Goal: Task Accomplishment & Management: Use online tool/utility

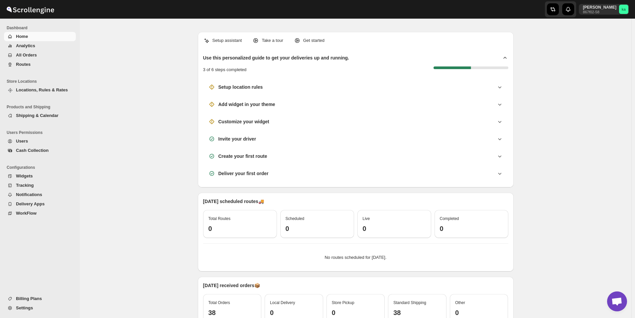
click at [29, 56] on span "All Orders" at bounding box center [26, 55] width 21 height 5
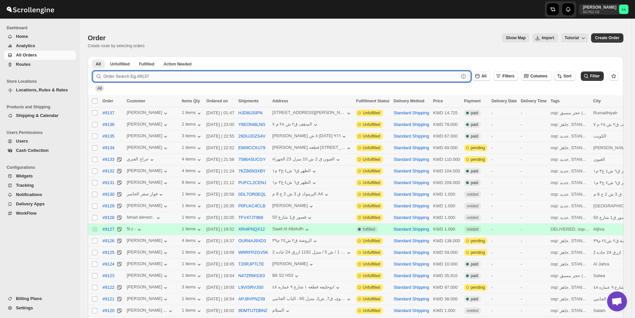
click at [157, 76] on input "text" at bounding box center [280, 76] width 355 height 11
paste input "9107"
type input "9107"
click at [93, 57] on button "Submit" at bounding box center [102, 60] width 19 height 7
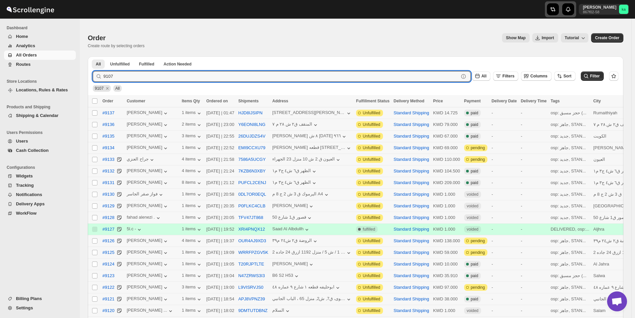
click at [570, 12] on div "button" at bounding box center [560, 9] width 27 height 12
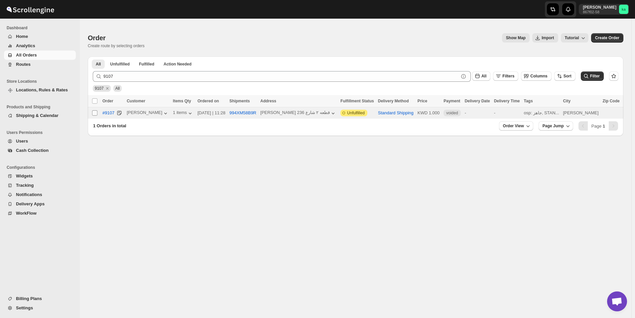
click at [94, 113] on input "Select order" at bounding box center [94, 112] width 5 height 5
checkbox input "true"
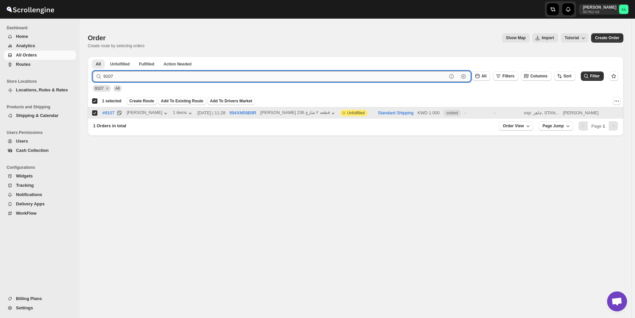
click at [163, 78] on input "9107" at bounding box center [274, 76] width 343 height 11
paste input "091"
type input "9091"
click at [93, 57] on button "Submit" at bounding box center [102, 60] width 19 height 7
click at [93, 114] on input "Select order" at bounding box center [94, 112] width 5 height 5
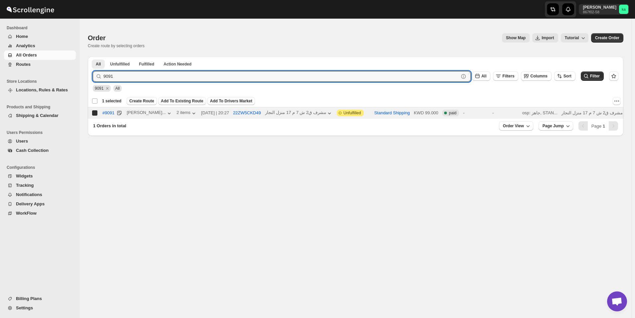
checkbox input "true"
checkbox input "false"
click at [219, 81] on input "9091" at bounding box center [274, 76] width 343 height 11
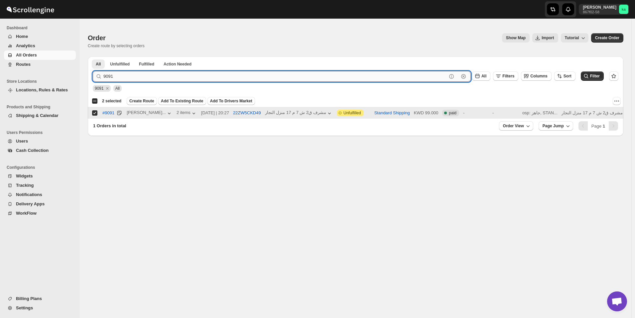
paste input "76"
type input "9076"
click at [93, 57] on button "Submit" at bounding box center [102, 60] width 19 height 7
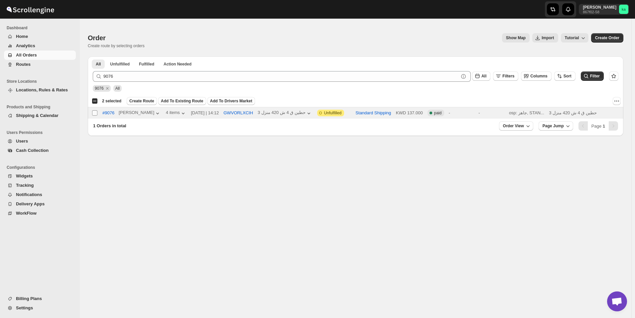
click at [97, 111] on input "Select order" at bounding box center [94, 112] width 5 height 5
checkbox input "true"
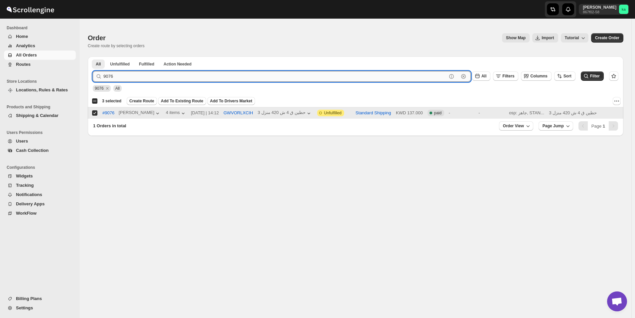
click at [210, 76] on input "9076" at bounding box center [274, 76] width 343 height 11
paste input "85"
type input "9085"
click at [93, 57] on button "Submit" at bounding box center [102, 60] width 19 height 7
click at [94, 114] on input "Select order" at bounding box center [94, 112] width 5 height 5
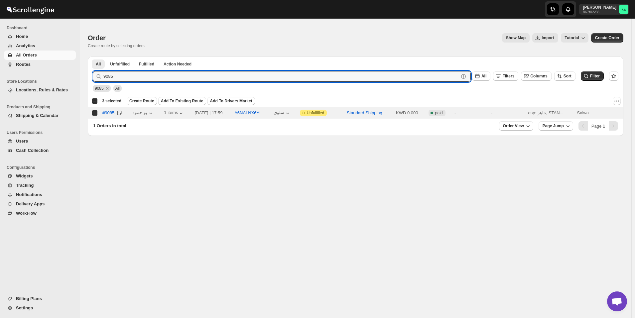
checkbox input "true"
click at [182, 77] on input "9085" at bounding box center [274, 76] width 343 height 11
paste input "8938"
type input "8938"
click at [93, 57] on button "Submit" at bounding box center [102, 60] width 19 height 7
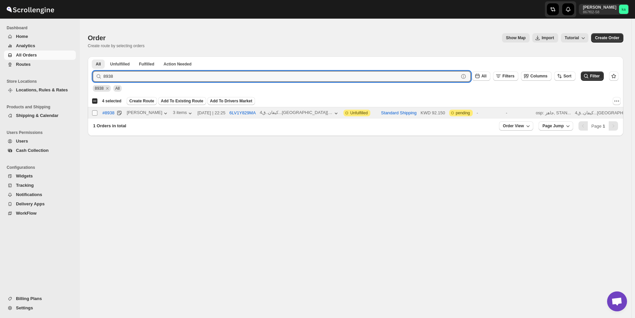
click at [95, 111] on input "Select order" at bounding box center [94, 112] width 5 height 5
checkbox input "true"
click at [151, 78] on input "8938" at bounding box center [274, 76] width 343 height 11
paste input "9080"
type input "9080"
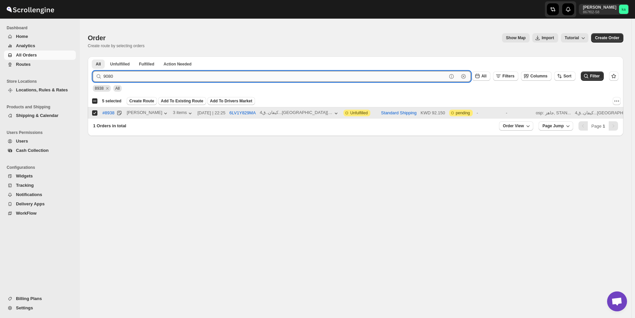
click at [93, 57] on button "Submit" at bounding box center [102, 60] width 19 height 7
click at [95, 114] on input "Select order" at bounding box center [94, 112] width 5 height 5
checkbox input "true"
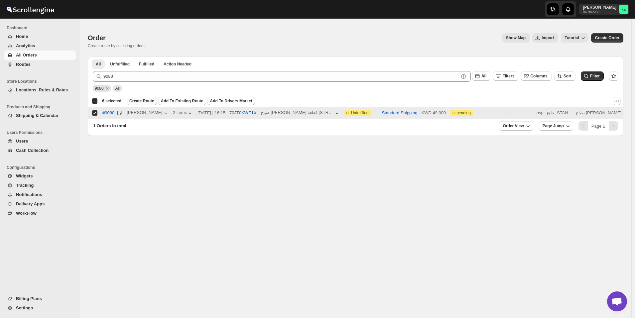
click at [140, 100] on span "Create Route" at bounding box center [141, 100] width 25 height 5
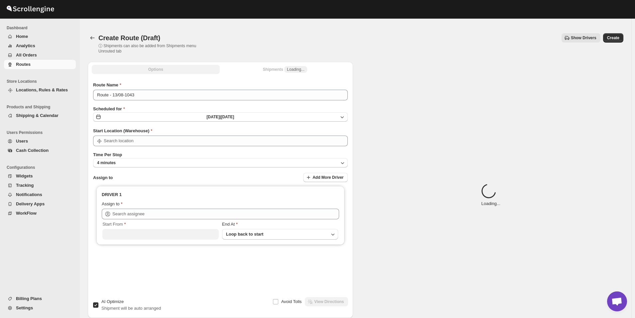
type input "[GEOGRAPHIC_DATA]"
click at [186, 161] on button "4 minutes" at bounding box center [220, 162] width 255 height 9
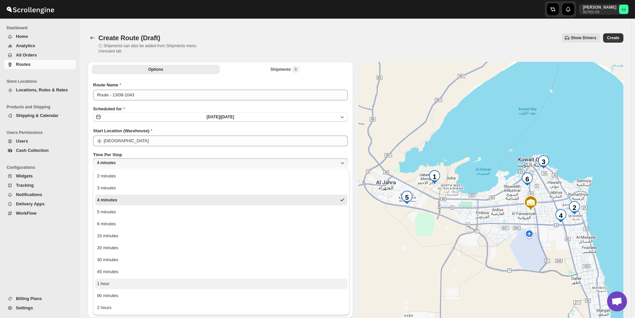
click at [126, 283] on button "1 hour" at bounding box center [221, 284] width 252 height 11
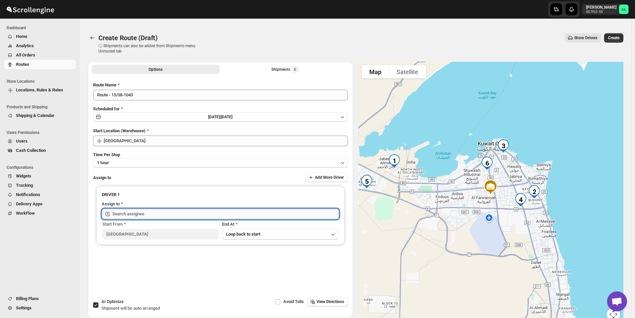
click at [125, 210] on input "text" at bounding box center [225, 214] width 227 height 11
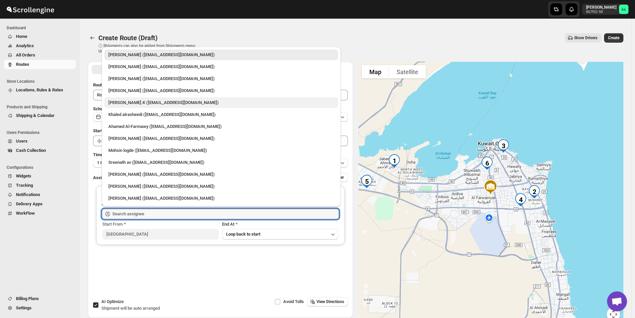
click at [130, 105] on div "[PERSON_NAME].K ([EMAIL_ADDRESS][DOMAIN_NAME])" at bounding box center [221, 102] width 226 height 7
type input "[PERSON_NAME].K ([EMAIL_ADDRESS][DOMAIN_NAME])"
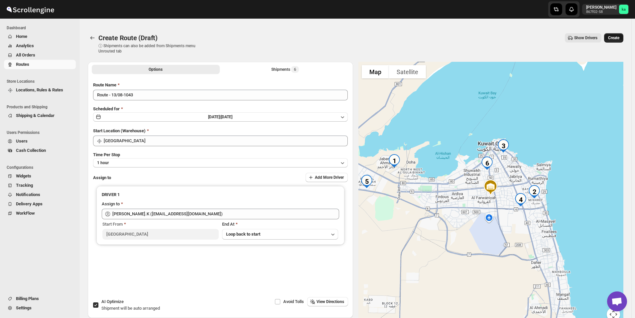
click at [618, 38] on span "Create" at bounding box center [613, 37] width 11 height 5
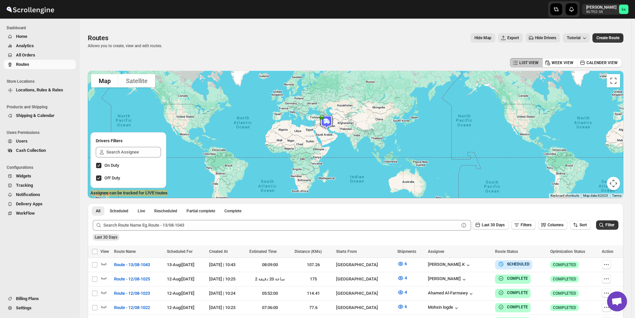
click at [38, 53] on span "All Orders" at bounding box center [45, 55] width 59 height 7
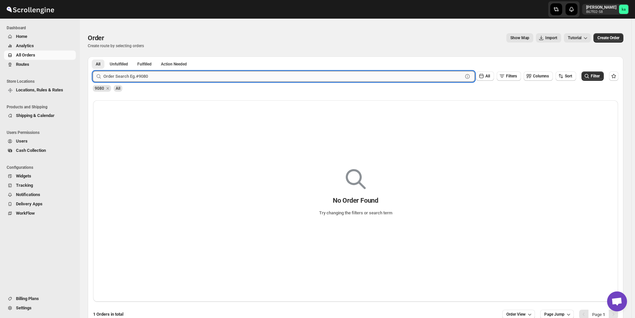
click at [163, 74] on input "text" at bounding box center [282, 76] width 359 height 11
paste input "9081"
type input "9081"
click at [93, 57] on button "Submit" at bounding box center [102, 60] width 19 height 7
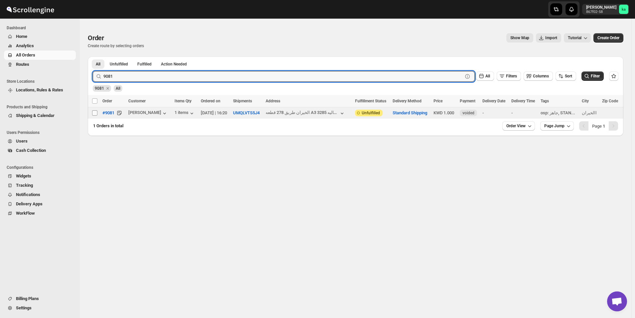
click at [96, 110] on input "Select order" at bounding box center [94, 112] width 5 height 5
checkbox input "true"
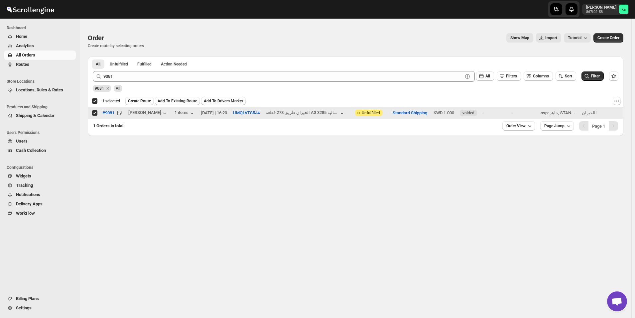
click at [419, 172] on div "Order. This page is ready Order Create route by selecting orders Show Map Impor…" at bounding box center [356, 175] width 552 height 300
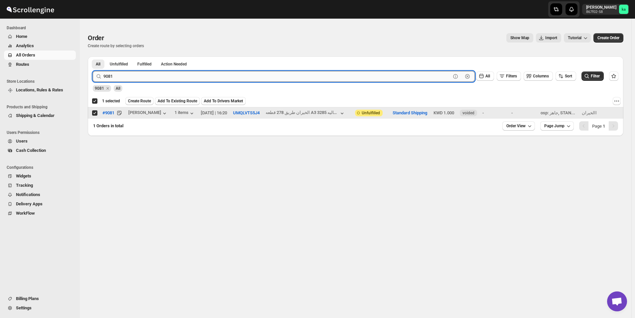
click at [170, 74] on input "9081" at bounding box center [276, 76] width 347 height 11
paste input "63"
type input "9063"
click at [93, 57] on button "Submit" at bounding box center [102, 60] width 19 height 7
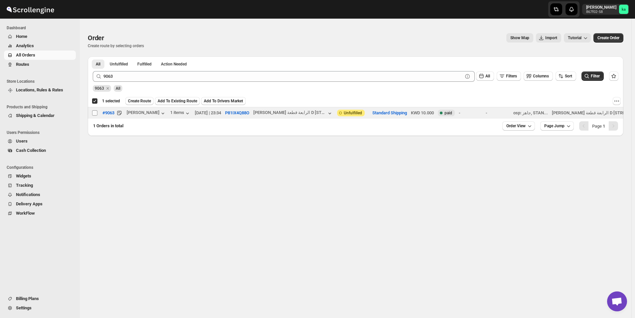
click at [96, 114] on input "Select order" at bounding box center [94, 112] width 5 height 5
checkbox input "true"
checkbox input "false"
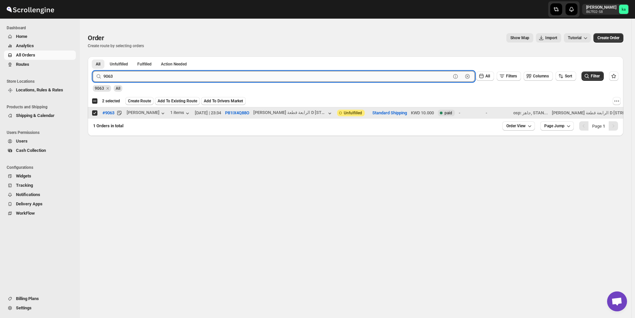
click at [149, 73] on input "9063" at bounding box center [276, 76] width 347 height 11
paste input "74"
type input "9074"
click at [93, 57] on button "Submit" at bounding box center [102, 60] width 19 height 7
click at [95, 114] on input "Select order" at bounding box center [94, 112] width 5 height 5
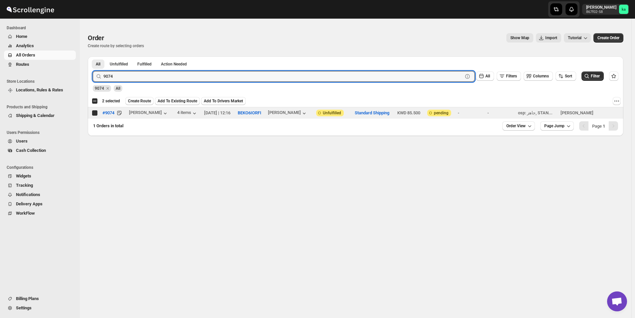
checkbox input "true"
click at [200, 74] on input "9074" at bounding box center [276, 76] width 347 height 11
paste input "86"
type input "9086"
click at [93, 57] on button "Submit" at bounding box center [102, 60] width 19 height 7
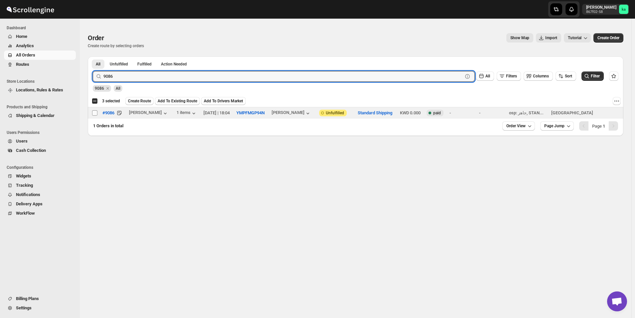
click at [95, 115] on input "Select order" at bounding box center [94, 112] width 5 height 5
checkbox input "true"
click at [214, 76] on input "9086" at bounding box center [276, 76] width 347 height 11
paste input "75"
type input "9075"
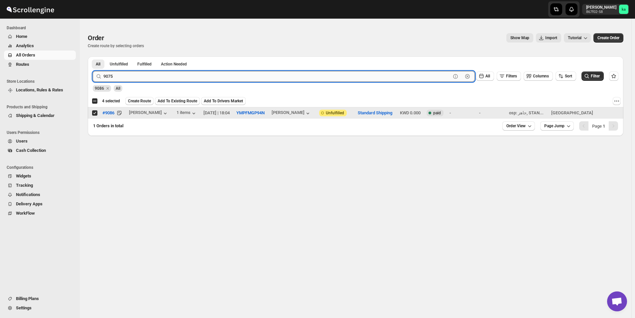
click at [93, 57] on button "Submit" at bounding box center [102, 60] width 19 height 7
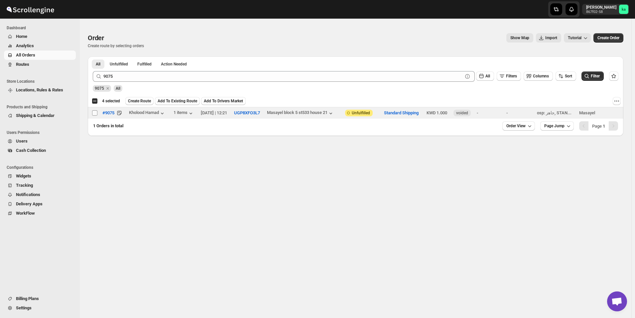
click at [96, 112] on input "Select order" at bounding box center [94, 112] width 5 height 5
checkbox input "true"
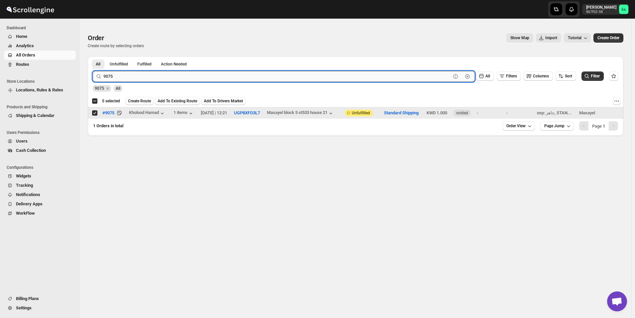
click at [217, 76] on input "9075" at bounding box center [276, 76] width 347 height 11
paste input "8981"
type input "8981"
click at [93, 57] on button "Submit" at bounding box center [102, 60] width 19 height 7
click at [92, 112] on span at bounding box center [95, 113] width 6 height 6
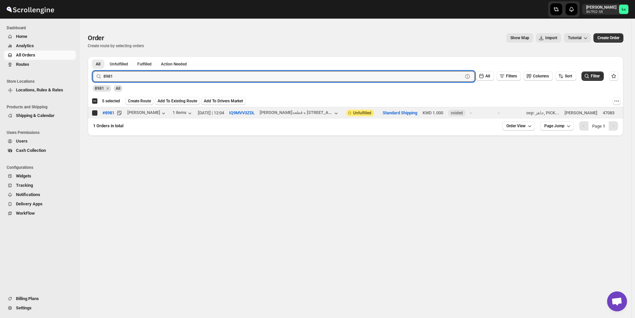
click at [92, 112] on input "Select order" at bounding box center [94, 112] width 5 height 5
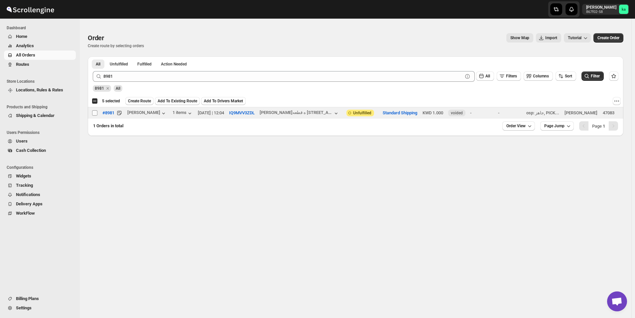
click at [96, 112] on input "Select order" at bounding box center [94, 112] width 5 height 5
checkbox input "true"
click at [138, 100] on span "Create Route" at bounding box center [139, 100] width 23 height 5
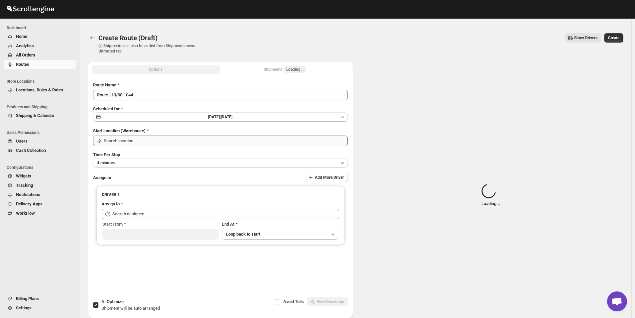
type input "[GEOGRAPHIC_DATA]"
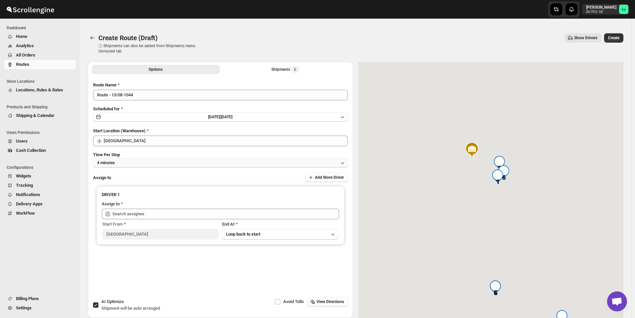
click at [144, 163] on button "4 minutes" at bounding box center [220, 162] width 255 height 9
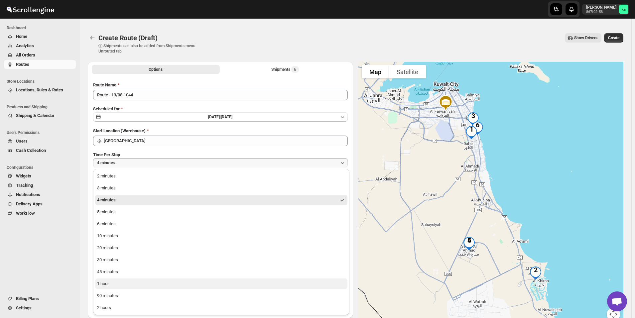
click at [113, 287] on button "1 hour" at bounding box center [221, 284] width 252 height 11
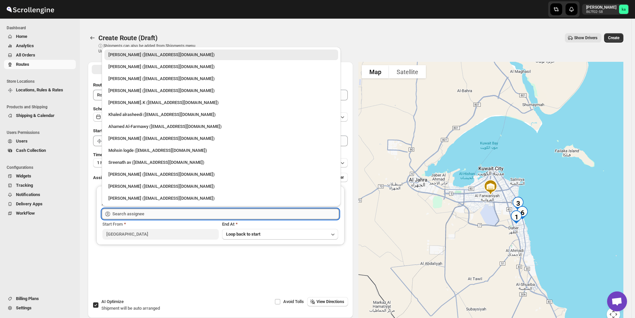
click at [133, 216] on input "text" at bounding box center [225, 214] width 227 height 11
click at [130, 80] on div "[PERSON_NAME] ([EMAIL_ADDRESS][DOMAIN_NAME])" at bounding box center [221, 78] width 226 height 7
type input "[PERSON_NAME] ([EMAIL_ADDRESS][DOMAIN_NAME])"
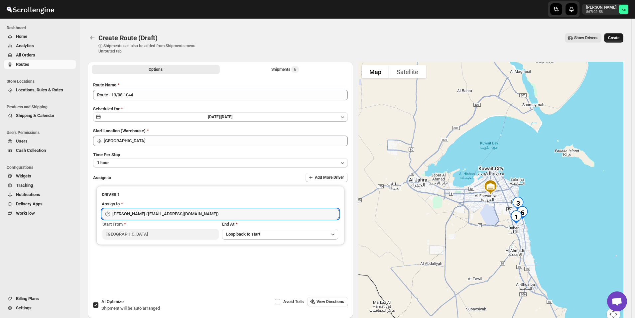
click at [619, 37] on span "Create" at bounding box center [613, 37] width 11 height 5
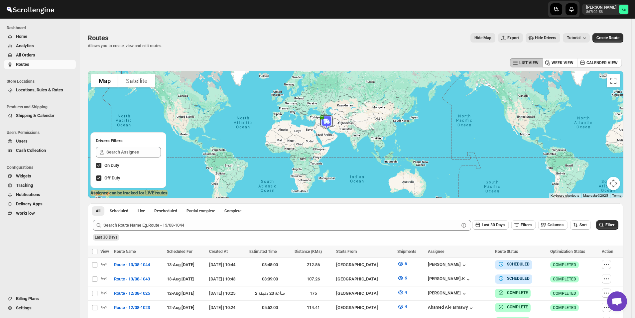
click at [26, 55] on span "All Orders" at bounding box center [25, 55] width 19 height 5
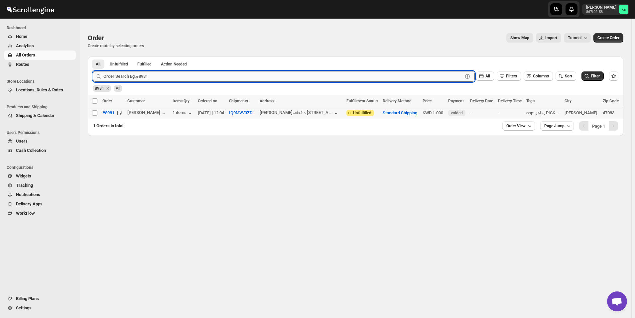
click at [144, 75] on input "text" at bounding box center [282, 76] width 359 height 11
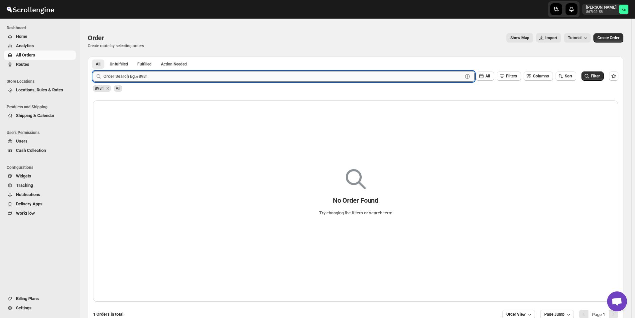
paste input "9087"
type input "9087"
click at [93, 57] on button "Submit" at bounding box center [102, 60] width 19 height 7
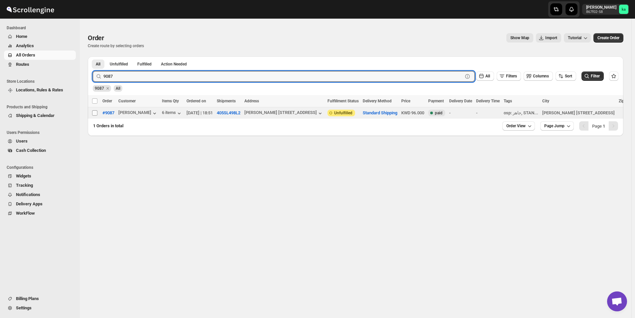
click at [93, 113] on input "Select order" at bounding box center [94, 112] width 5 height 5
checkbox input "true"
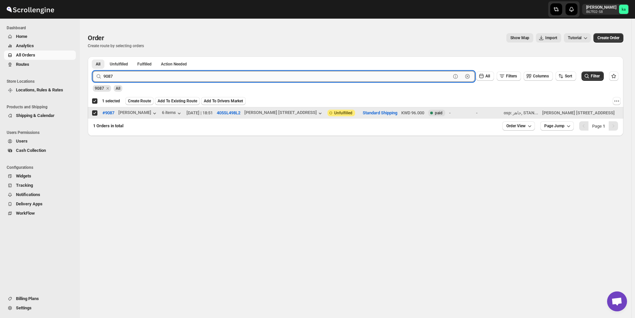
click at [157, 80] on input "9087" at bounding box center [276, 76] width 347 height 11
paste input "60"
type input "9060"
click at [93, 57] on button "Submit" at bounding box center [102, 60] width 19 height 7
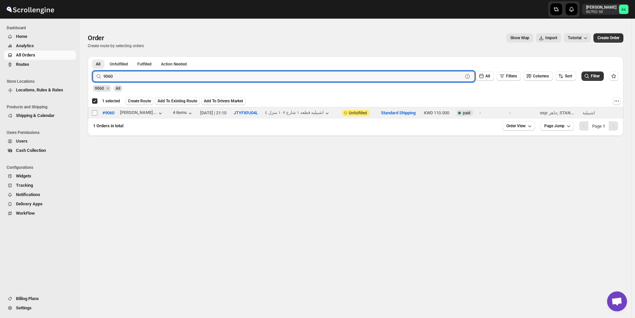
click at [95, 113] on input "Select order" at bounding box center [94, 112] width 5 height 5
checkbox input "true"
checkbox input "false"
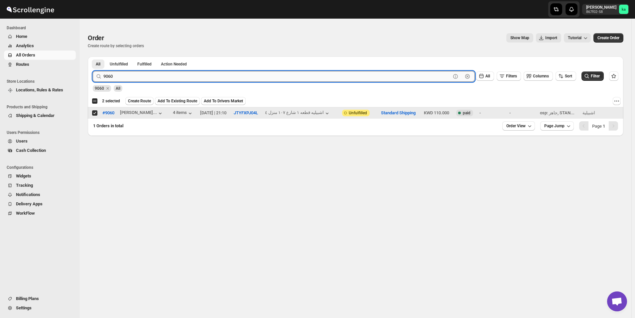
click at [197, 72] on input "9060" at bounding box center [276, 76] width 347 height 11
paste input "4"
type input "9064"
click at [93, 57] on button "Submit" at bounding box center [102, 60] width 19 height 7
click at [94, 112] on input "Select order" at bounding box center [94, 112] width 5 height 5
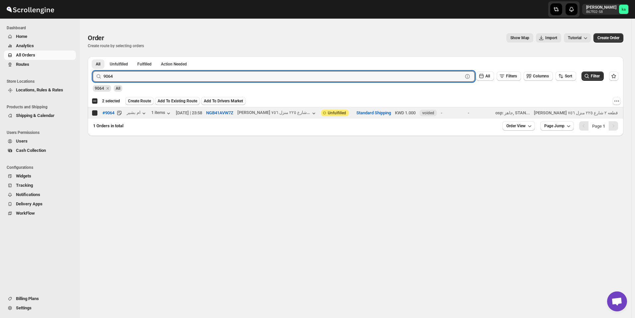
checkbox input "true"
click at [223, 77] on input "9064" at bounding box center [276, 76] width 347 height 11
paste input "8750"
type input "8750"
click at [93, 57] on button "Submit" at bounding box center [102, 60] width 19 height 7
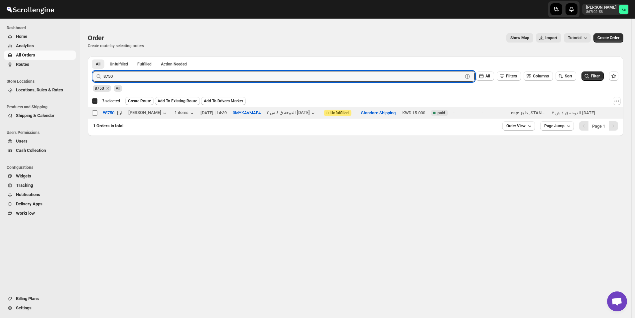
click at [93, 115] on input "Select order" at bounding box center [94, 112] width 5 height 5
checkbox input "true"
click at [186, 78] on input "8750" at bounding box center [276, 76] width 347 height 11
paste input "903"
type input "9030"
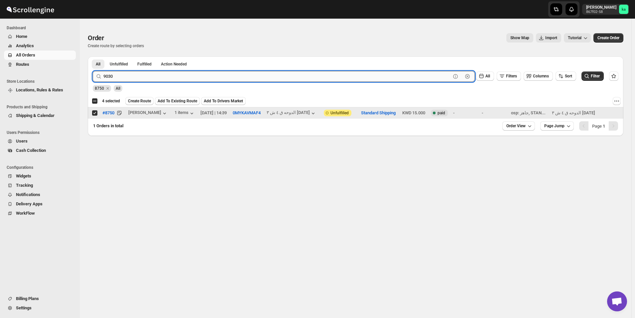
click at [93, 57] on button "Submit" at bounding box center [102, 60] width 19 height 7
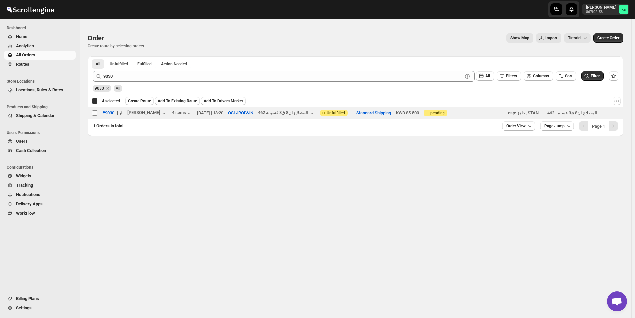
click at [96, 114] on input "Select order" at bounding box center [94, 112] width 5 height 5
checkbox input "true"
click at [139, 100] on span "Create Route" at bounding box center [139, 100] width 23 height 5
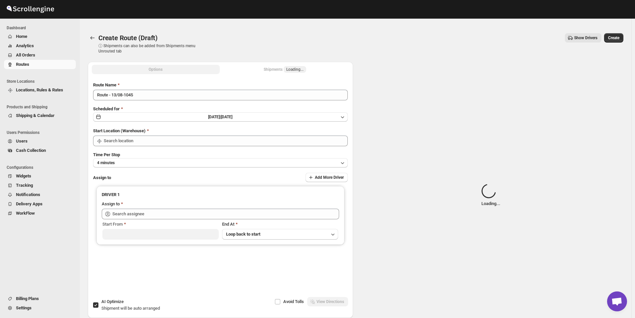
type input "[GEOGRAPHIC_DATA]"
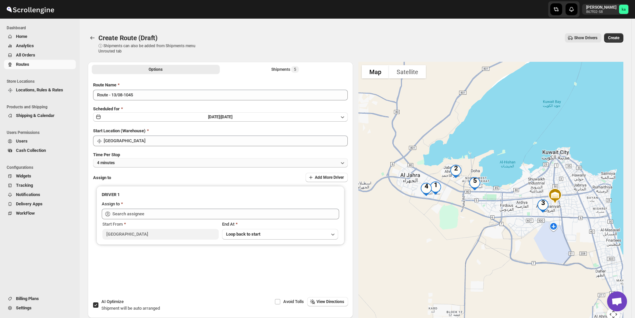
click at [141, 163] on button "4 minutes" at bounding box center [220, 162] width 255 height 9
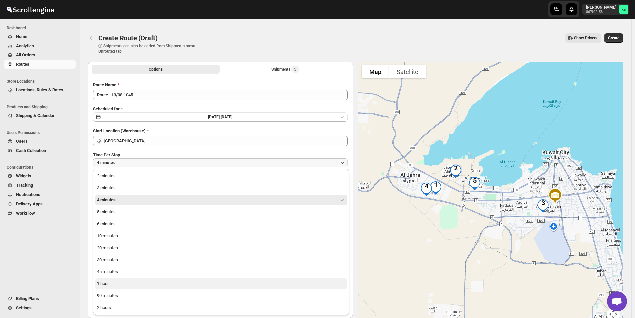
click at [115, 286] on button "1 hour" at bounding box center [221, 284] width 252 height 11
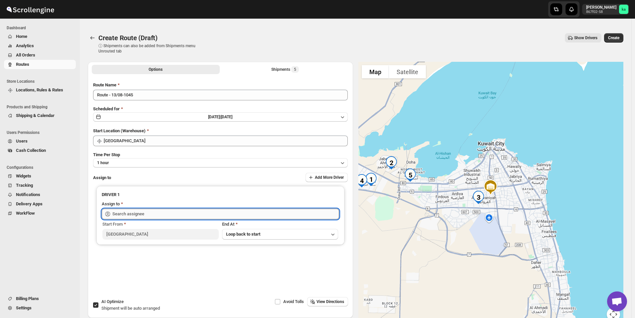
click at [154, 215] on input "text" at bounding box center [225, 214] width 227 height 11
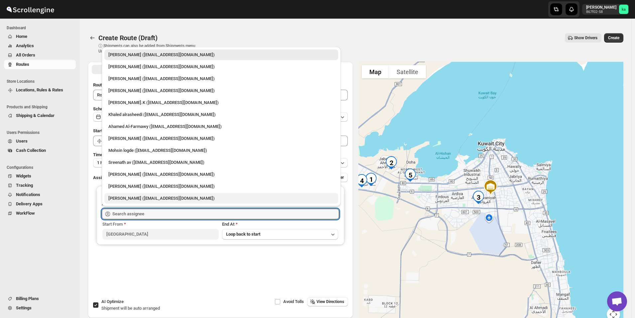
click at [179, 201] on div "[PERSON_NAME] ([EMAIL_ADDRESS][DOMAIN_NAME])" at bounding box center [221, 198] width 226 height 7
type input "[PERSON_NAME] ([EMAIL_ADDRESS][DOMAIN_NAME])"
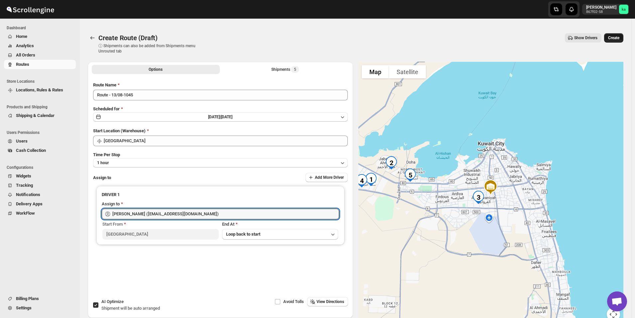
click at [619, 37] on span "Create" at bounding box center [613, 37] width 11 height 5
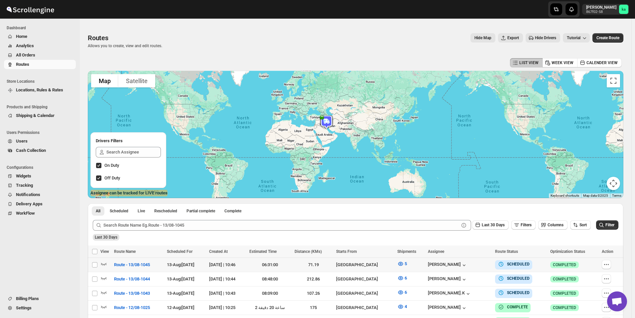
scroll to position [66, 0]
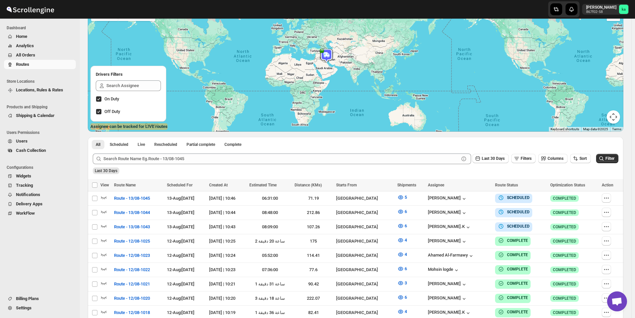
click at [34, 57] on span "All Orders" at bounding box center [25, 55] width 19 height 5
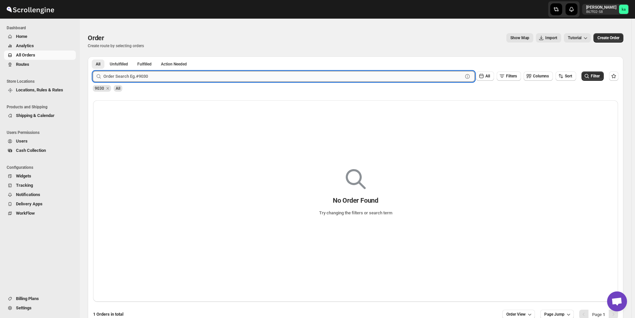
click at [213, 79] on input "text" at bounding box center [282, 76] width 359 height 11
paste input "8982"
type input "8982"
click at [93, 57] on button "Submit" at bounding box center [102, 60] width 19 height 7
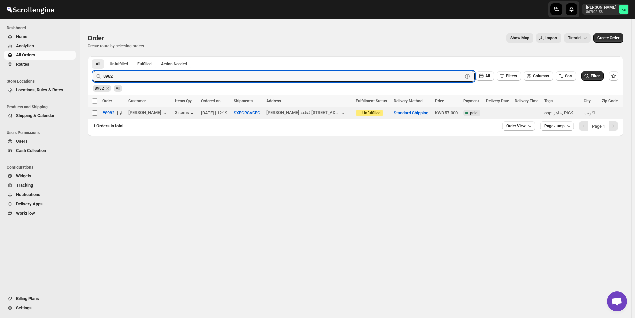
click at [94, 112] on input "Select order" at bounding box center [94, 112] width 5 height 5
checkbox input "true"
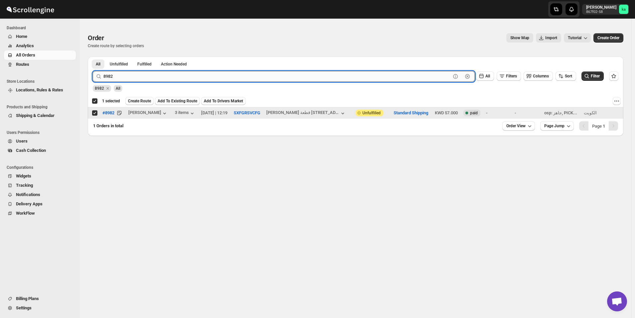
click at [235, 77] on input "8982" at bounding box center [276, 76] width 347 height 11
paste input "9071"
type input "9071"
click at [93, 57] on button "Submit" at bounding box center [102, 60] width 19 height 7
click at [95, 112] on input "Select order" at bounding box center [94, 112] width 5 height 5
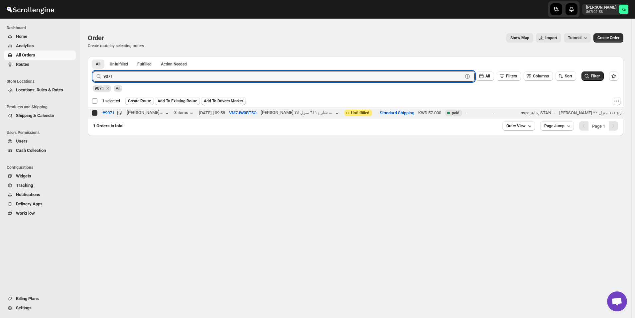
checkbox input "true"
checkbox input "false"
click at [182, 72] on input "9071" at bounding box center [276, 76] width 347 height 11
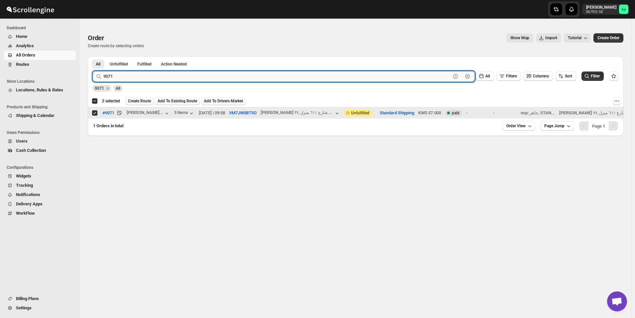
paste input "88"
type input "9088"
click at [93, 57] on button "Submit" at bounding box center [102, 60] width 19 height 7
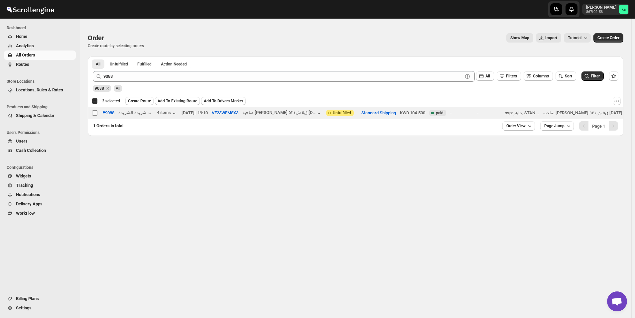
click at [95, 113] on input "Select order" at bounding box center [94, 112] width 5 height 5
checkbox input "true"
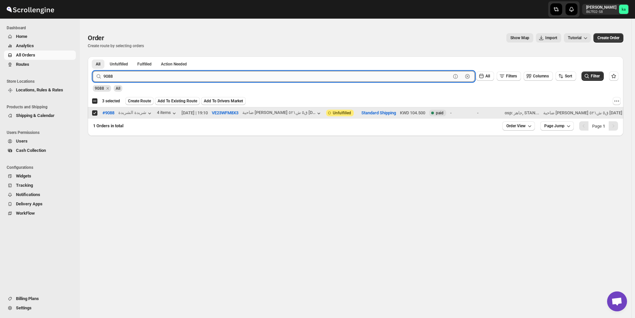
click at [243, 80] on input "9088" at bounding box center [276, 76] width 347 height 11
paste input "59"
type input "9059"
click at [93, 57] on button "Submit" at bounding box center [102, 60] width 19 height 7
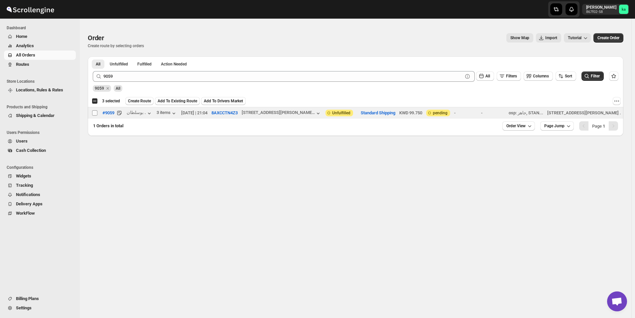
click at [94, 114] on input "Select order" at bounding box center [94, 112] width 5 height 5
checkbox input "true"
click at [190, 70] on div "9059 Clear All Filters Columns Sort Filter" at bounding box center [352, 74] width 531 height 16
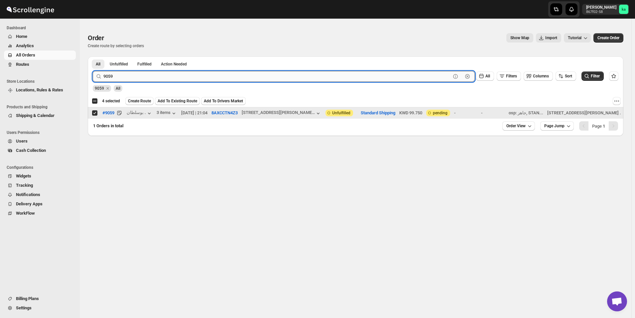
click at [191, 72] on input "9059" at bounding box center [276, 76] width 347 height 11
paste input "77"
type input "9077"
click at [93, 57] on button "Submit" at bounding box center [102, 60] width 19 height 7
click at [95, 114] on input "Select order" at bounding box center [94, 112] width 5 height 5
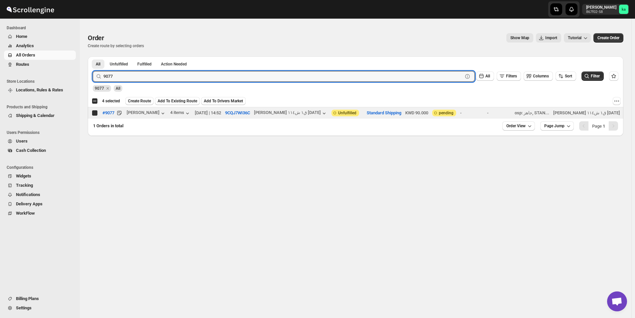
checkbox input "true"
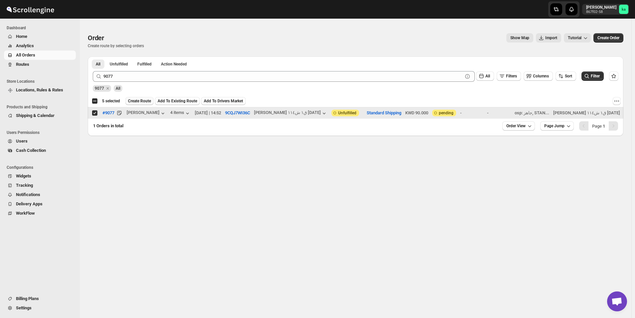
click at [139, 102] on span "Create Route" at bounding box center [139, 100] width 23 height 5
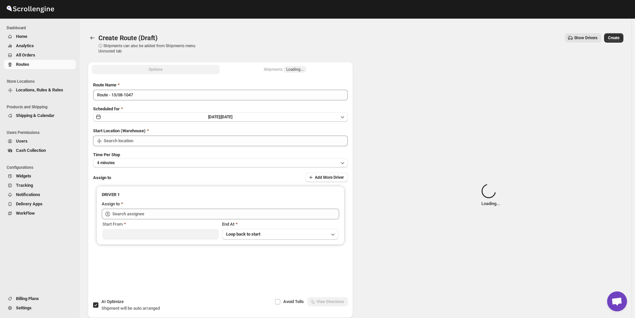
type input "[GEOGRAPHIC_DATA]"
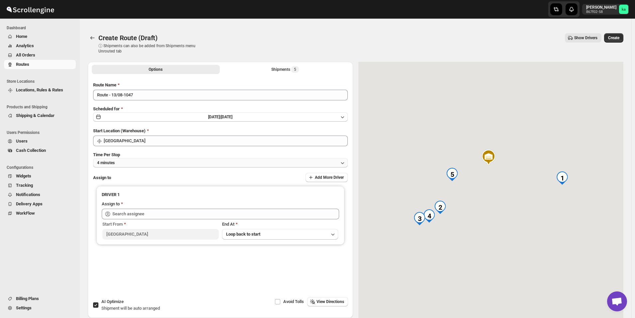
click at [135, 164] on button "4 minutes" at bounding box center [220, 162] width 255 height 9
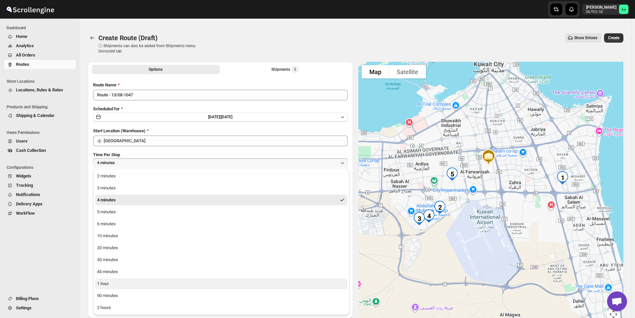
click at [118, 284] on button "1 hour" at bounding box center [221, 284] width 252 height 11
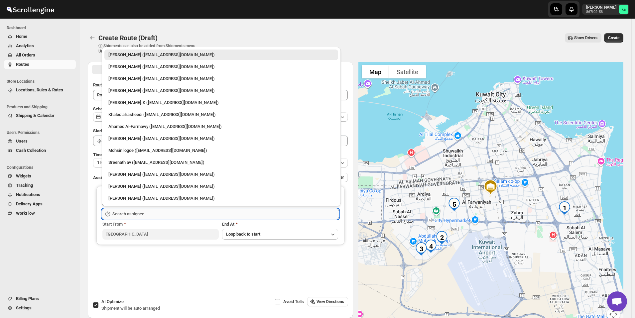
click at [133, 213] on input "text" at bounding box center [225, 214] width 227 height 11
click at [126, 146] on div "Mohsin logde ([EMAIL_ADDRESS][DOMAIN_NAME])" at bounding box center [221, 150] width 234 height 11
type input "Mohsin logde ([EMAIL_ADDRESS][DOMAIN_NAME])"
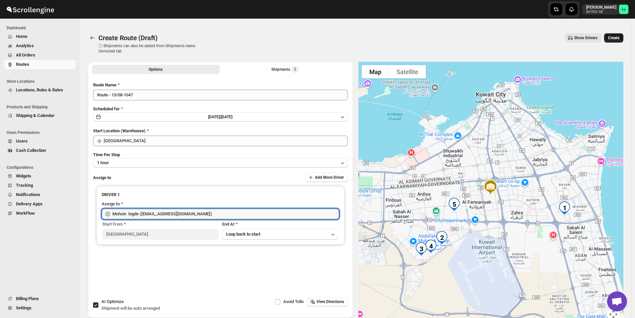
click at [620, 41] on button "Create" at bounding box center [613, 37] width 19 height 9
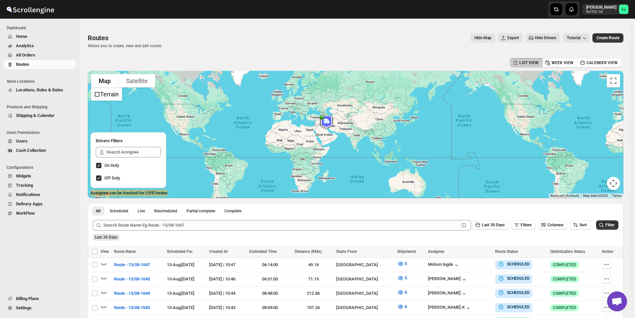
click at [40, 56] on span "All Orders" at bounding box center [45, 55] width 59 height 7
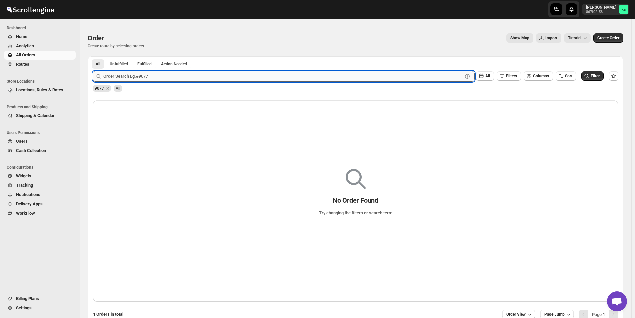
click at [169, 75] on input "text" at bounding box center [282, 76] width 359 height 11
paste input "9048"
type input "9048"
click at [93, 57] on button "Submit" at bounding box center [102, 60] width 19 height 7
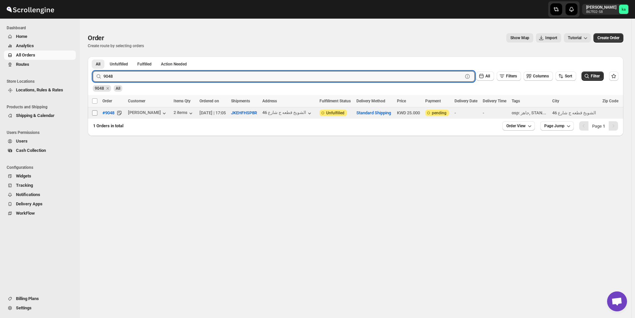
click at [94, 113] on input "Select order" at bounding box center [94, 112] width 5 height 5
checkbox input "true"
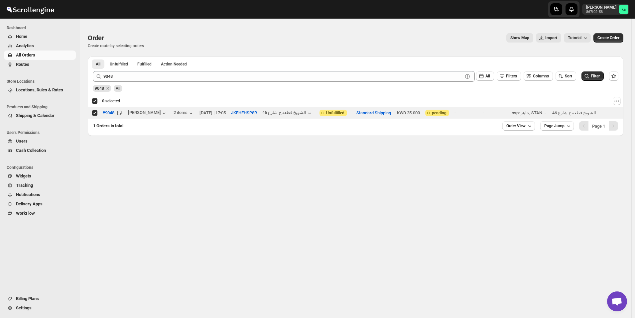
checkbox input "true"
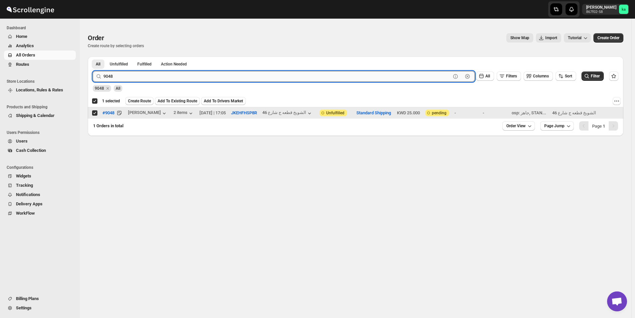
click at [212, 74] on input "9048" at bounding box center [276, 76] width 347 height 11
paste input "69"
type input "9069"
click at [93, 57] on button "Submit" at bounding box center [102, 60] width 19 height 7
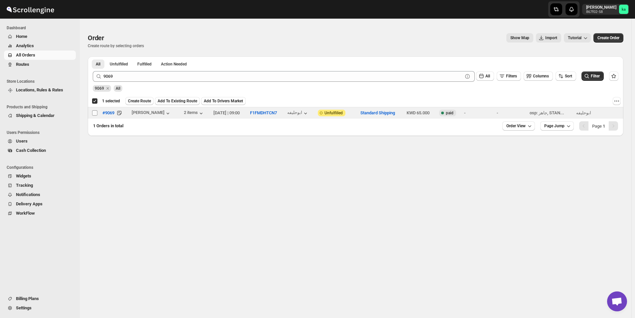
click at [96, 115] on input "Select order" at bounding box center [94, 112] width 5 height 5
checkbox input "true"
checkbox input "false"
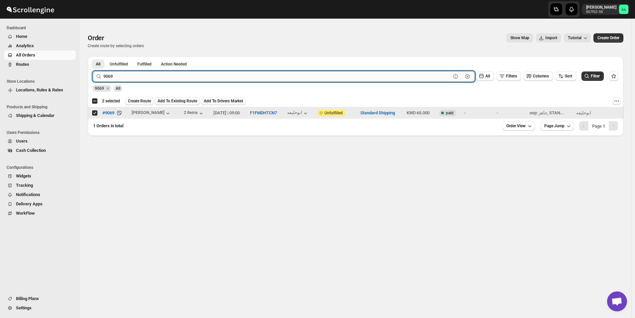
click at [196, 76] on input "9069" at bounding box center [276, 76] width 347 height 11
paste input "47"
type input "9047"
click at [93, 57] on button "Submit" at bounding box center [102, 60] width 19 height 7
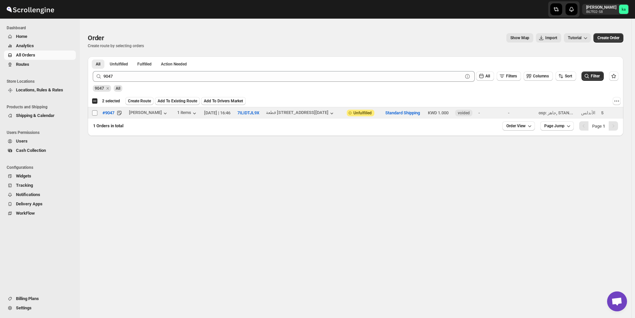
click at [95, 112] on input "Select order" at bounding box center [94, 112] width 5 height 5
checkbox input "true"
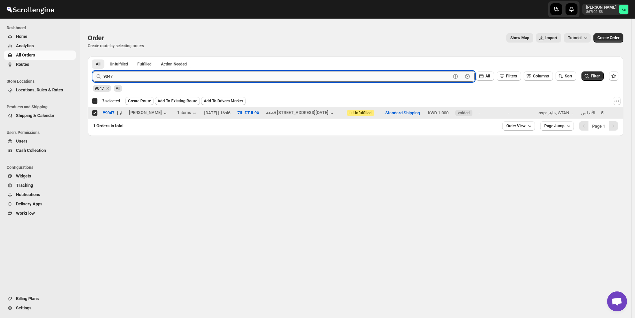
click at [179, 75] on input "9047" at bounding box center [276, 76] width 347 height 11
paste input "32"
type input "9032"
click at [93, 57] on button "Submit" at bounding box center [102, 60] width 19 height 7
click at [94, 113] on input "Select order" at bounding box center [94, 112] width 5 height 5
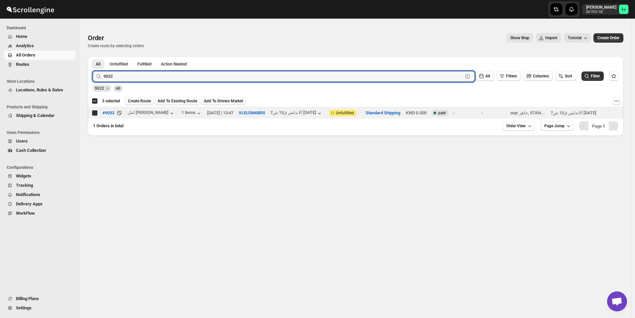
checkbox input "true"
click at [168, 77] on input "9032" at bounding box center [276, 76] width 347 height 11
paste input "65"
type input "9065"
click at [93, 57] on button "Submit" at bounding box center [102, 60] width 19 height 7
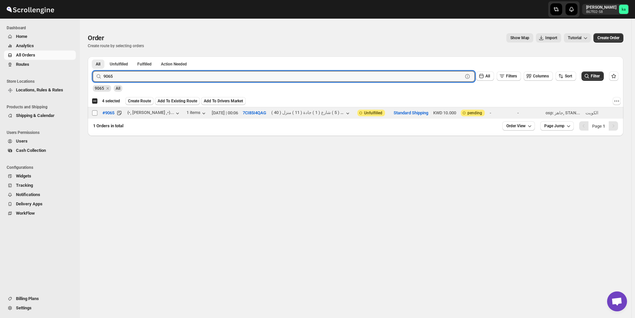
click at [94, 114] on input "Select order" at bounding box center [94, 112] width 5 height 5
checkbox input "true"
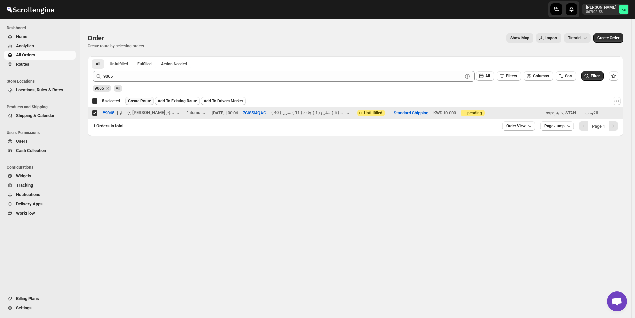
click at [142, 101] on span "Create Route" at bounding box center [139, 100] width 23 height 5
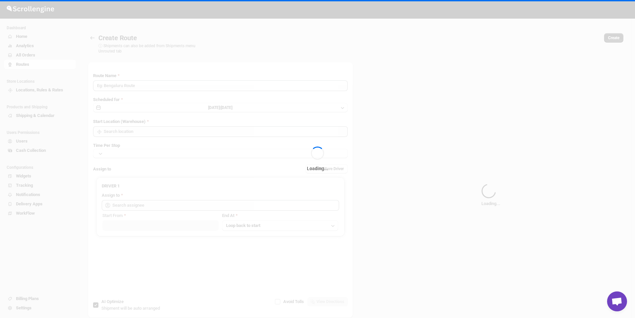
type input "Route - 13/08-1048"
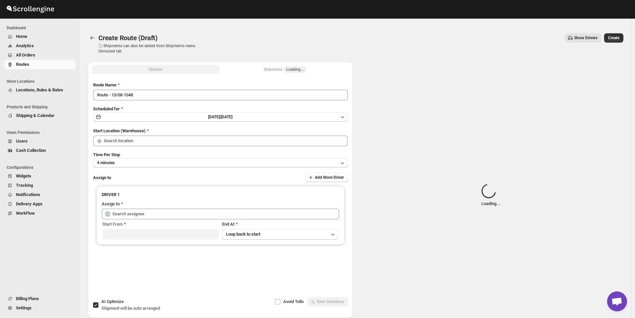
type input "[GEOGRAPHIC_DATA]"
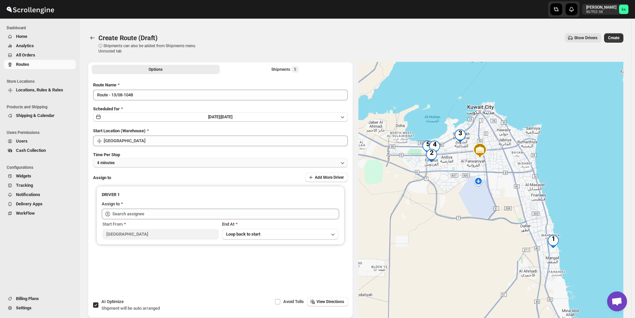
click at [145, 161] on button "4 minutes" at bounding box center [220, 162] width 255 height 9
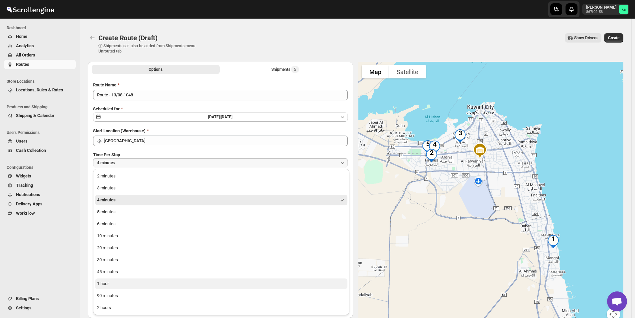
click at [128, 280] on button "1 hour" at bounding box center [221, 284] width 252 height 11
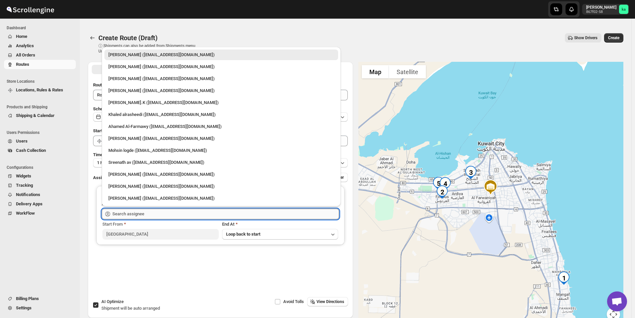
click at [131, 213] on input "text" at bounding box center [225, 214] width 227 height 11
click at [125, 153] on div "Mohsin logde ([EMAIL_ADDRESS][DOMAIN_NAME])" at bounding box center [221, 150] width 226 height 7
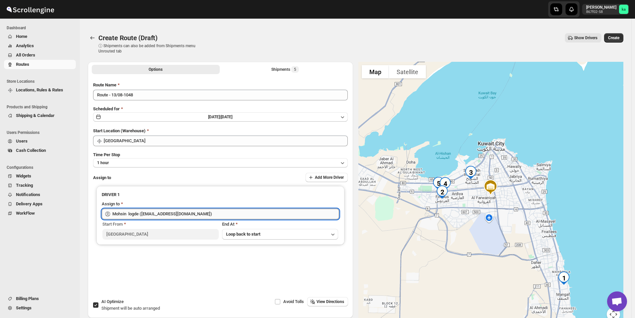
click at [127, 209] on input "Mohsin logde ([EMAIL_ADDRESS][DOMAIN_NAME])" at bounding box center [225, 214] width 227 height 11
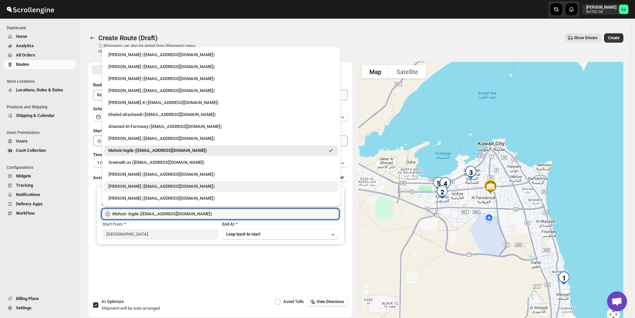
click at [127, 189] on div "[PERSON_NAME] ([EMAIL_ADDRESS][DOMAIN_NAME])" at bounding box center [221, 186] width 226 height 7
type input "[PERSON_NAME] ([EMAIL_ADDRESS][DOMAIN_NAME])"
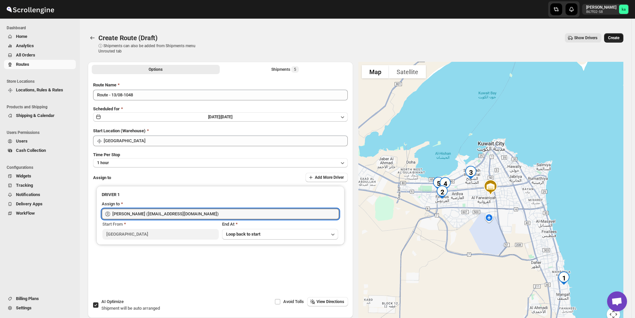
click at [616, 37] on span "Create" at bounding box center [613, 37] width 11 height 5
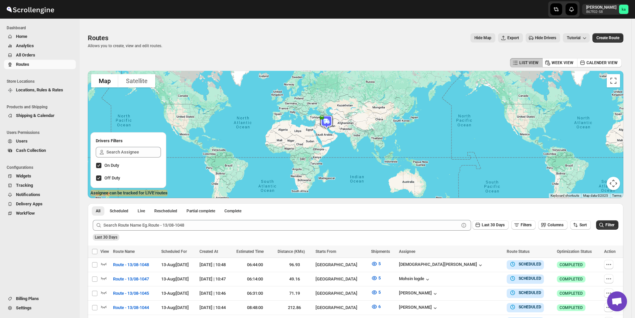
click at [32, 55] on span "All Orders" at bounding box center [25, 55] width 19 height 5
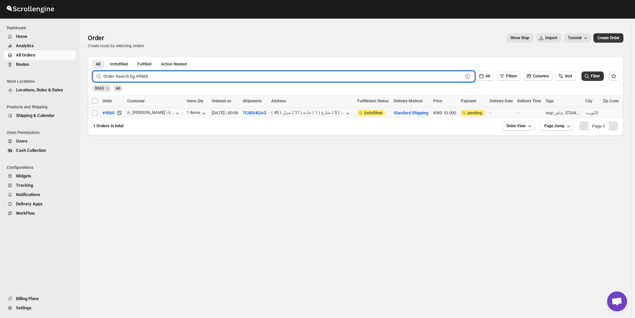
click at [190, 78] on input "text" at bounding box center [282, 76] width 359 height 11
paste input "9013"
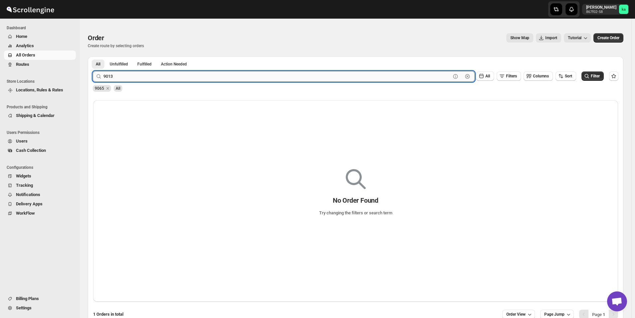
click at [93, 57] on button "Submit" at bounding box center [102, 60] width 19 height 7
click at [64, 56] on span "All Orders" at bounding box center [45, 55] width 59 height 7
click at [182, 78] on input "9013" at bounding box center [276, 76] width 347 height 11
click at [93, 57] on button "Submit" at bounding box center [102, 60] width 19 height 7
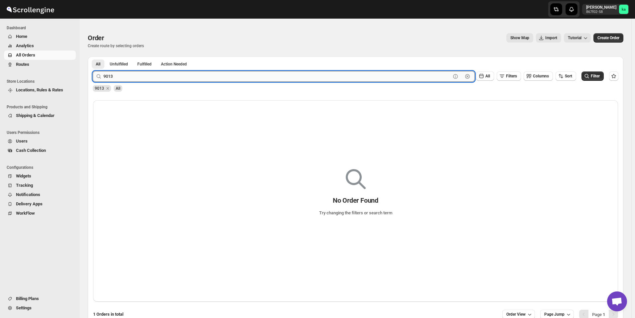
click at [161, 77] on input "9013" at bounding box center [276, 76] width 347 height 11
paste input "136"
type input "9136"
click at [93, 57] on button "Submit" at bounding box center [102, 60] width 19 height 7
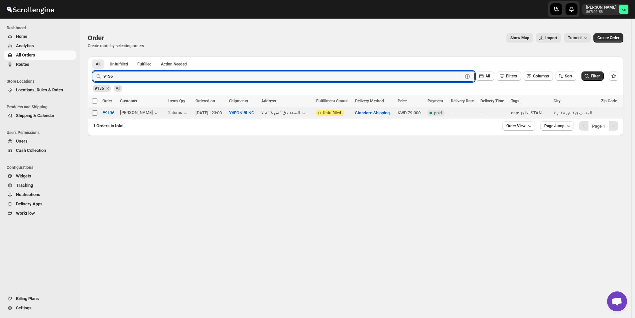
click at [95, 113] on input "Select order" at bounding box center [94, 112] width 5 height 5
checkbox input "true"
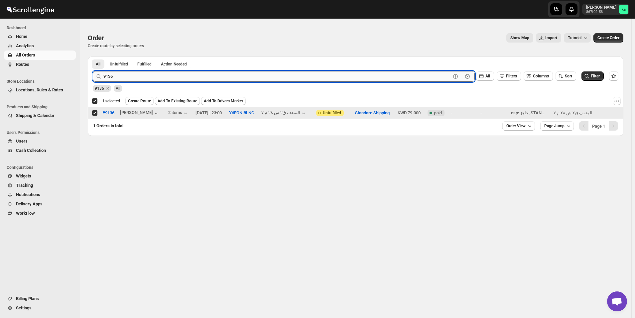
click at [172, 76] on input "9136" at bounding box center [276, 76] width 347 height 11
paste input "092"
type input "9092"
click at [93, 57] on button "Submit" at bounding box center [102, 60] width 19 height 7
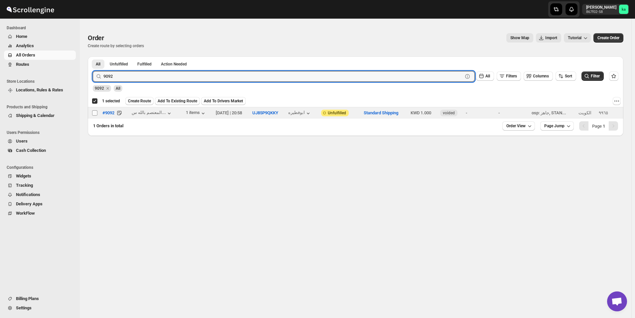
click at [95, 112] on input "Select order" at bounding box center [94, 112] width 5 height 5
checkbox input "true"
checkbox input "false"
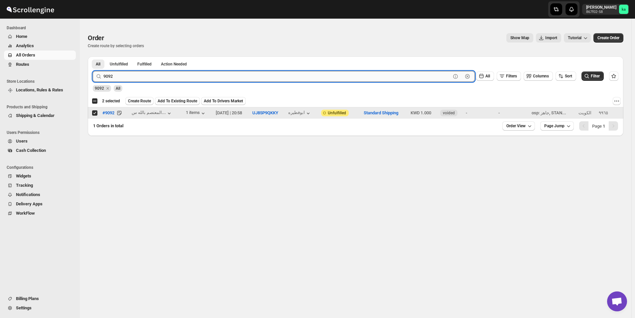
click at [195, 79] on input "9092" at bounding box center [276, 76] width 347 height 11
paste input "111"
type input "9111"
click at [93, 57] on button "Submit" at bounding box center [102, 60] width 19 height 7
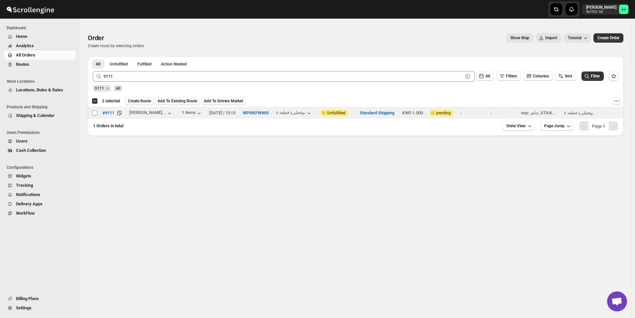
click at [96, 113] on input "Select order" at bounding box center [94, 112] width 5 height 5
checkbox input "true"
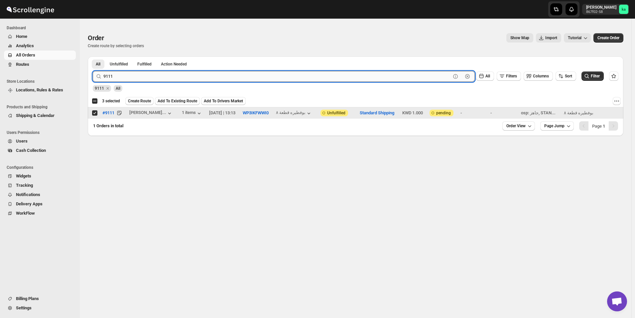
click at [162, 75] on input "9111" at bounding box center [276, 76] width 347 height 11
paste input "2"
type input "9112"
click at [93, 57] on button "Submit" at bounding box center [102, 60] width 19 height 7
click at [95, 114] on input "Select order" at bounding box center [94, 112] width 5 height 5
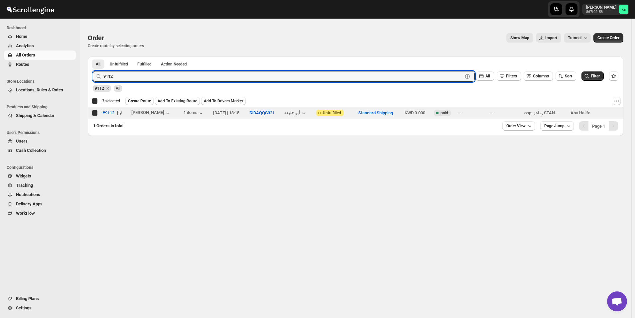
checkbox input "true"
click at [198, 76] on input "9112" at bounding box center [276, 76] width 347 height 11
paste input "066"
type input "9066"
click at [93, 57] on button "Submit" at bounding box center [102, 60] width 19 height 7
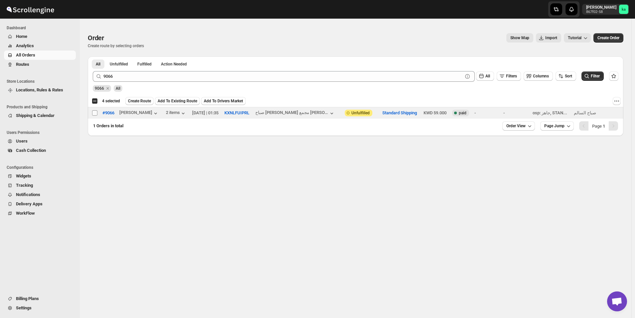
click at [96, 114] on input "Select order" at bounding box center [94, 112] width 5 height 5
checkbox input "true"
click at [136, 102] on span "Create Route" at bounding box center [139, 100] width 23 height 5
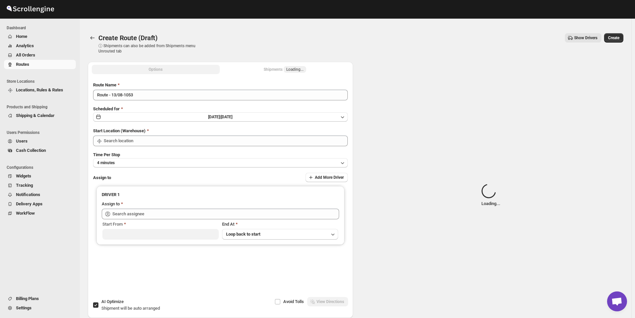
type input "[GEOGRAPHIC_DATA]"
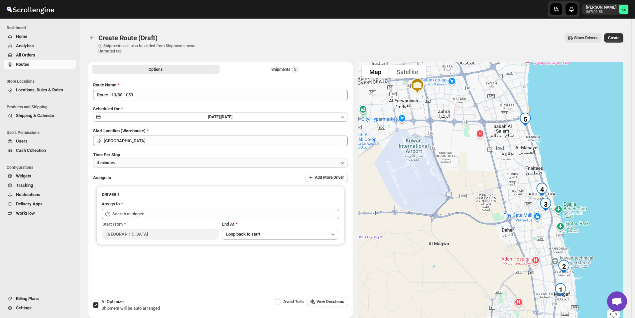
click at [119, 165] on button "4 minutes" at bounding box center [220, 162] width 255 height 9
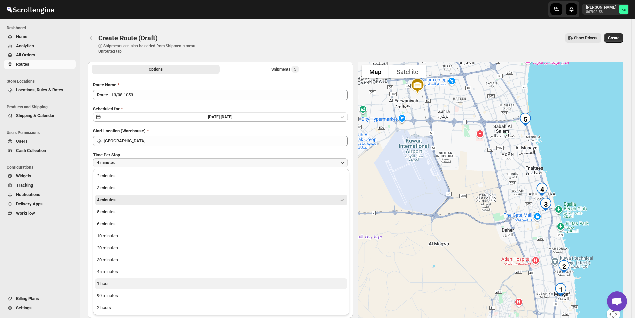
click at [114, 281] on button "1 hour" at bounding box center [221, 284] width 252 height 11
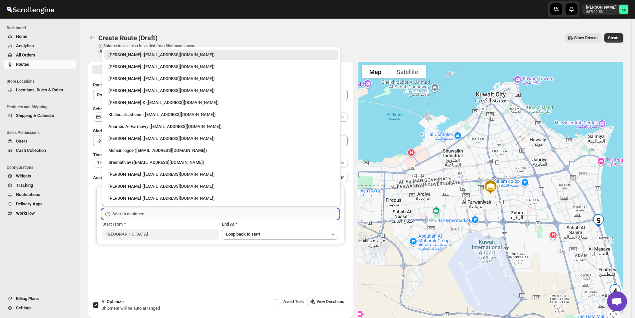
click at [128, 213] on input "text" at bounding box center [225, 214] width 227 height 11
click at [134, 126] on div "Ahamed Al-Farmawy ([EMAIL_ADDRESS][DOMAIN_NAME])" at bounding box center [221, 126] width 226 height 7
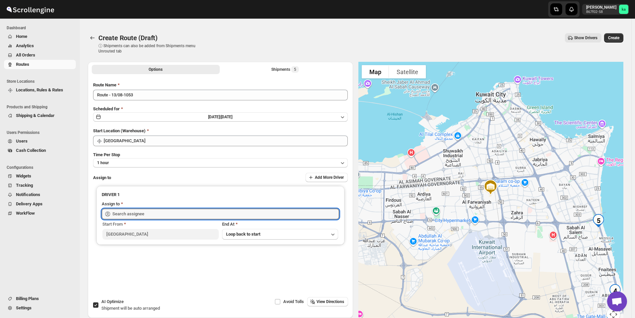
type input "Ahamed Al-Farmawy ([EMAIL_ADDRESS][DOMAIN_NAME])"
click at [619, 36] on span "Create" at bounding box center [613, 37] width 11 height 5
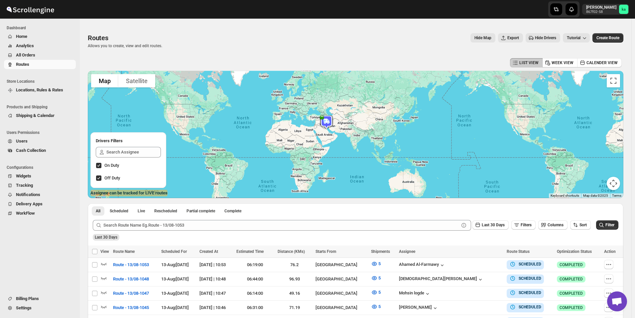
click at [16, 58] on button "All Orders" at bounding box center [40, 55] width 72 height 9
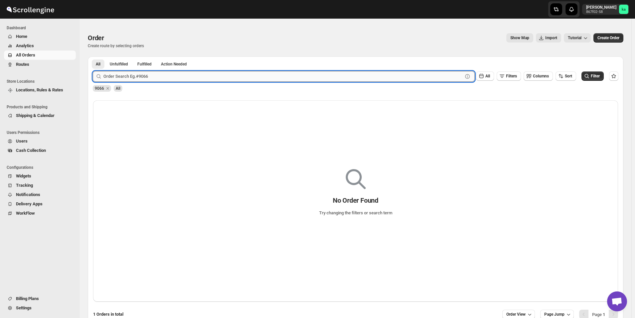
click at [134, 77] on input "text" at bounding box center [282, 76] width 359 height 11
paste input "9126"
type input "9126"
click at [93, 57] on button "Submit" at bounding box center [102, 60] width 19 height 7
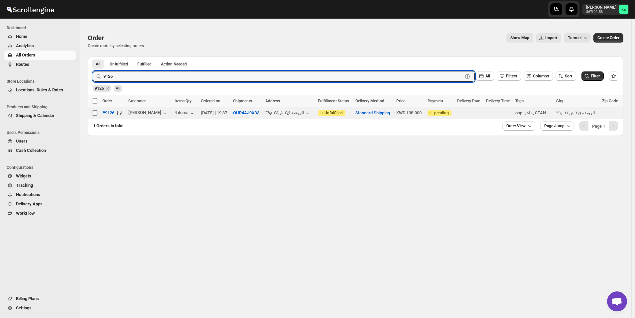
click at [93, 115] on input "Select order" at bounding box center [94, 112] width 5 height 5
checkbox input "true"
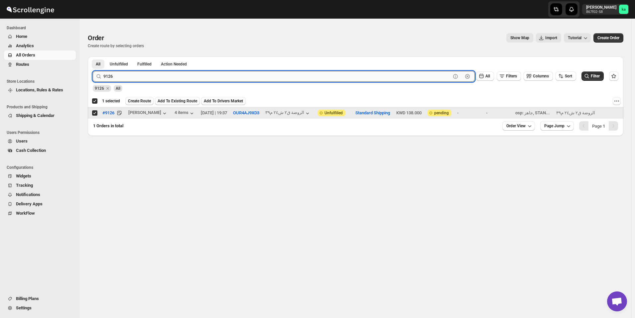
click at [130, 75] on input "9126" at bounding box center [276, 76] width 347 height 11
paste input "084"
type input "9084"
click at [93, 57] on button "Submit" at bounding box center [102, 60] width 19 height 7
click at [92, 115] on input "Select order" at bounding box center [94, 112] width 5 height 5
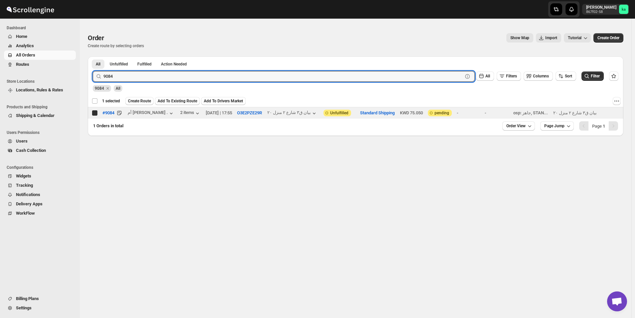
checkbox input "true"
checkbox input "false"
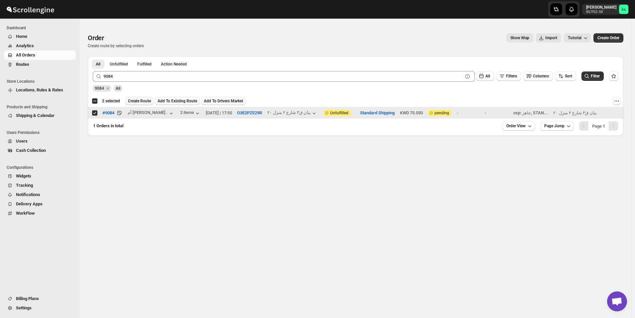
click at [132, 103] on span "Create Route" at bounding box center [139, 100] width 23 height 5
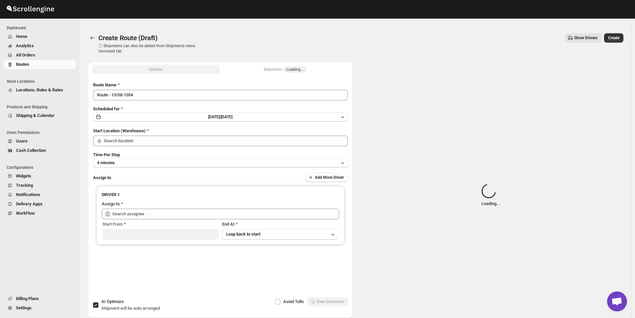
type input "[GEOGRAPHIC_DATA]"
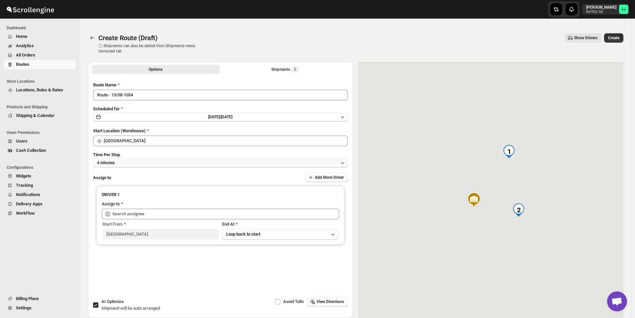
click at [151, 167] on button "4 minutes" at bounding box center [220, 162] width 255 height 9
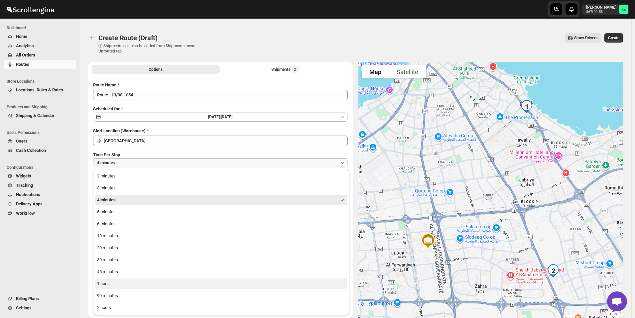
click at [124, 286] on button "1 hour" at bounding box center [221, 284] width 252 height 11
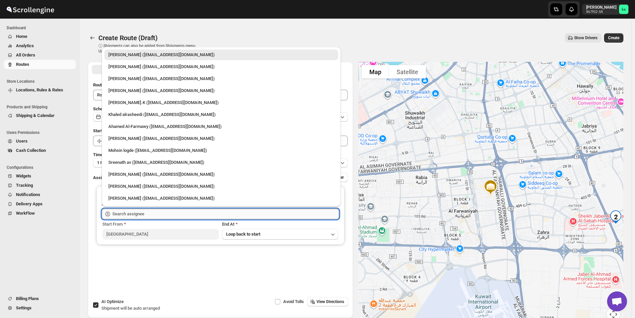
click at [135, 212] on input "text" at bounding box center [225, 214] width 227 height 11
click at [135, 142] on div "[PERSON_NAME] ([EMAIL_ADDRESS][DOMAIN_NAME])" at bounding box center [221, 138] width 226 height 7
type input "[PERSON_NAME] ([EMAIL_ADDRESS][DOMAIN_NAME])"
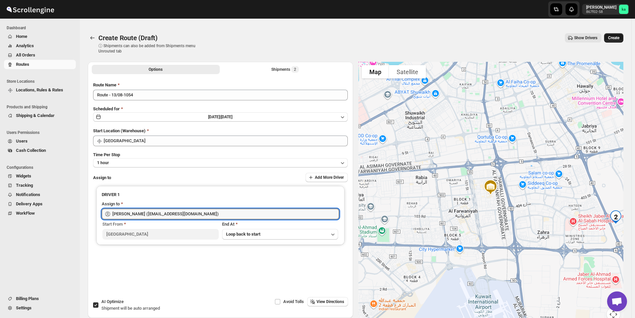
click at [619, 36] on span "Create" at bounding box center [613, 37] width 11 height 5
